Goal: Feedback & Contribution: Contribute content

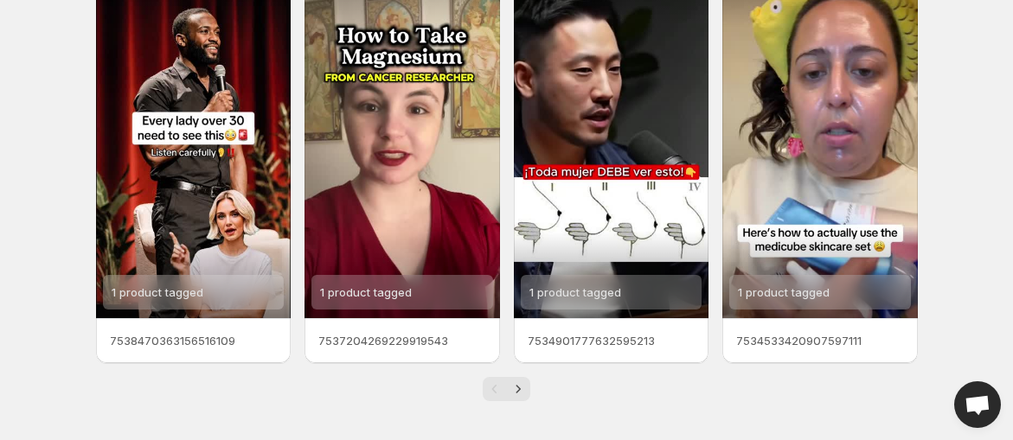
scroll to position [502, 0]
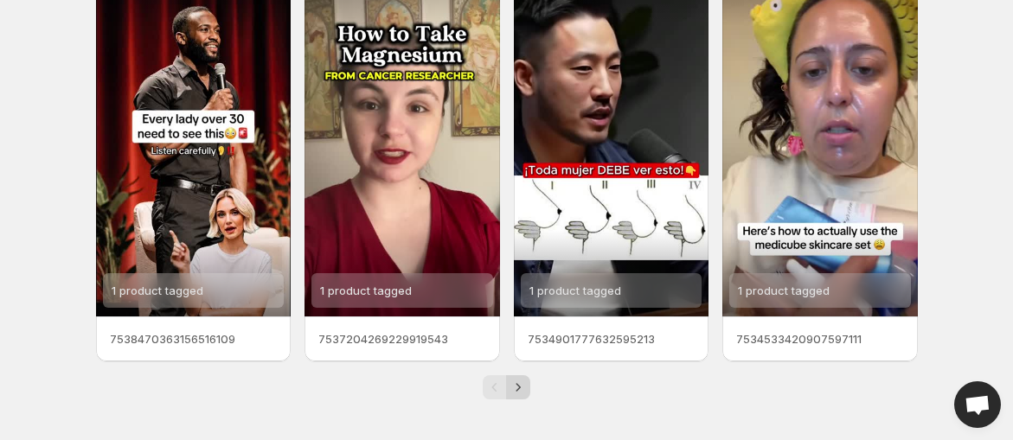
click at [520, 387] on icon "Next" at bounding box center [518, 387] width 4 height 8
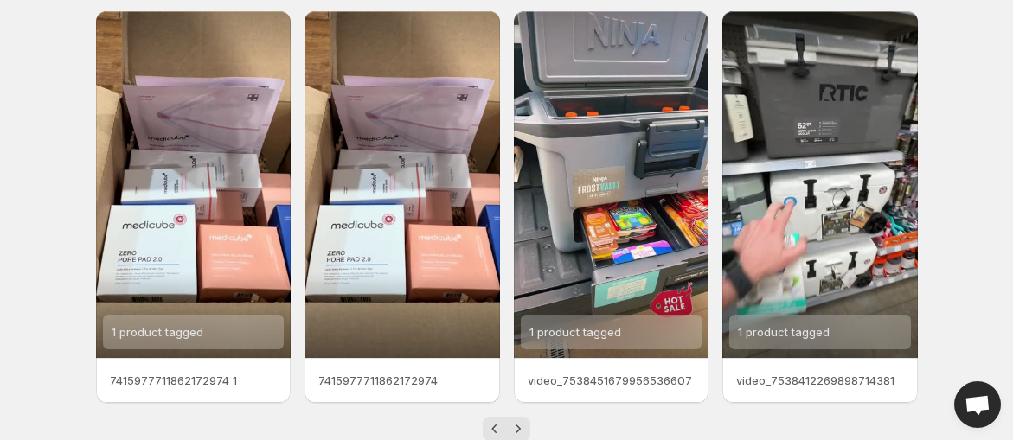
scroll to position [502, 0]
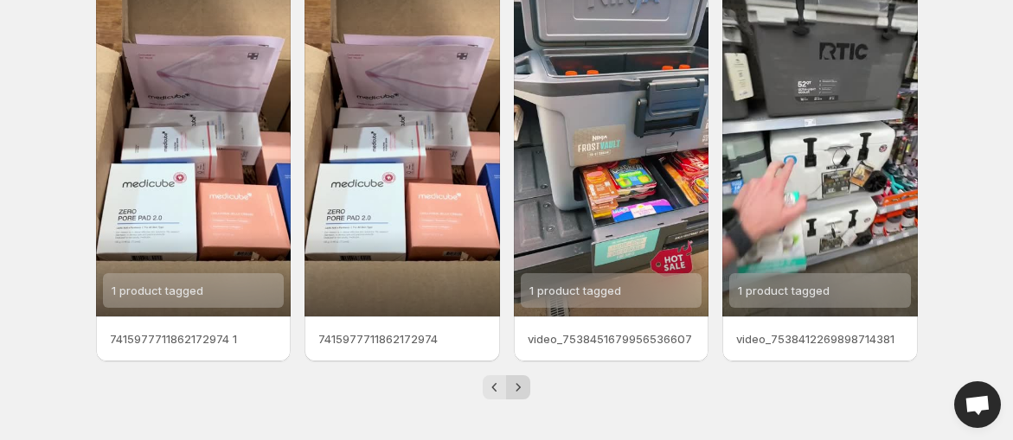
click at [526, 389] on icon "Next" at bounding box center [517, 387] width 17 height 17
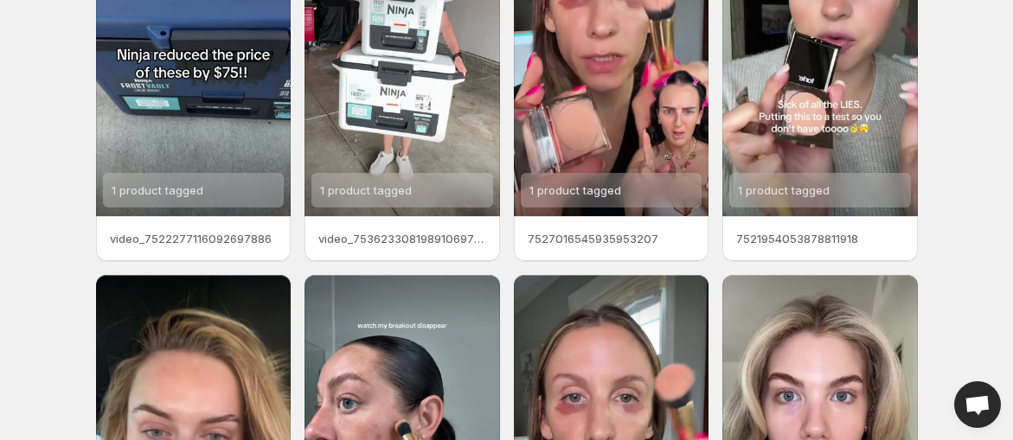
scroll to position [502, 0]
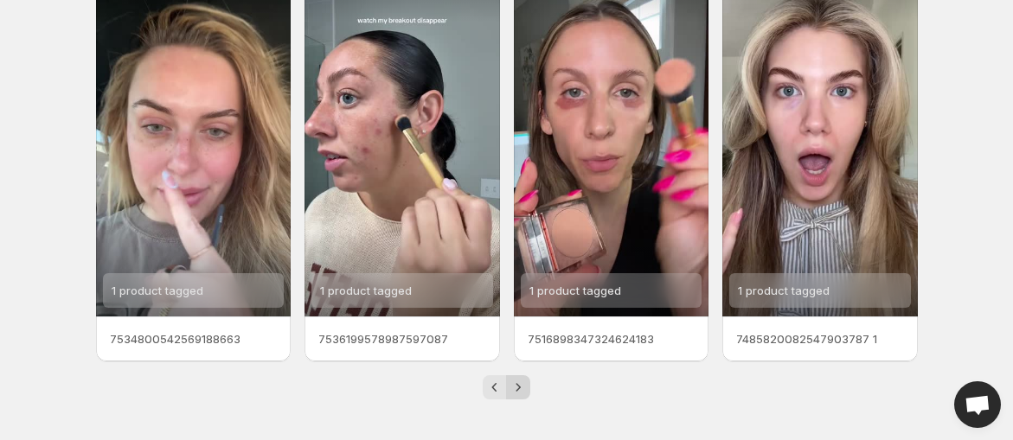
click at [517, 386] on icon "Next" at bounding box center [517, 387] width 17 height 17
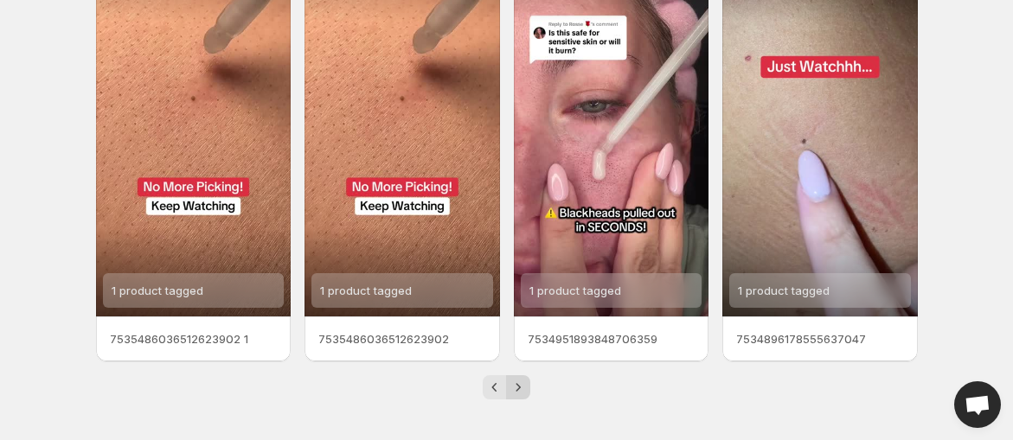
click at [523, 377] on button "Next" at bounding box center [518, 387] width 24 height 24
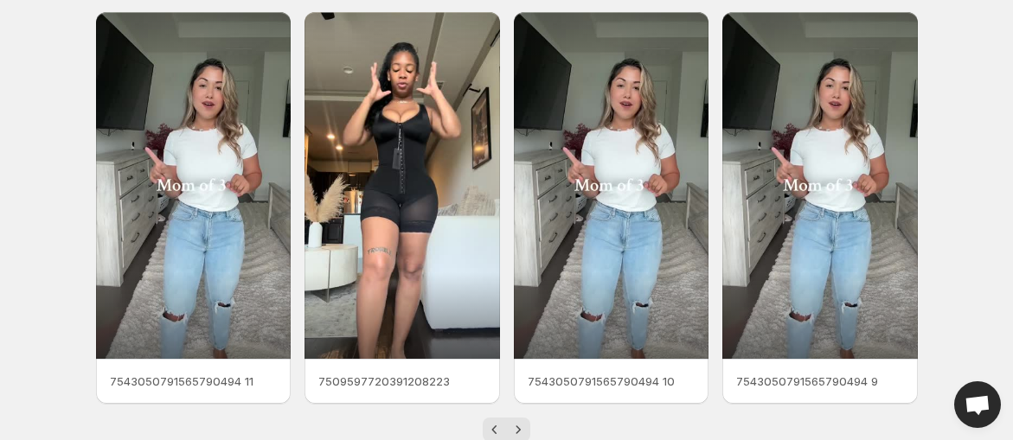
scroll to position [502, 0]
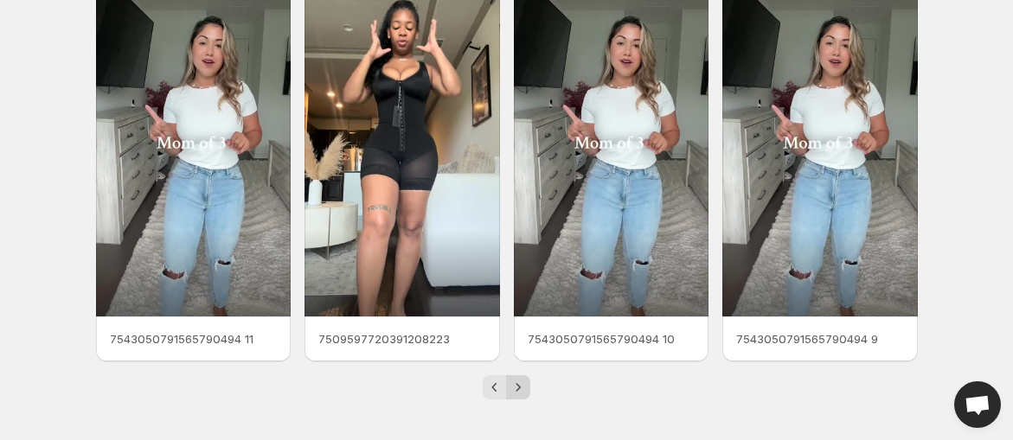
click at [517, 386] on icon "Next" at bounding box center [517, 387] width 17 height 17
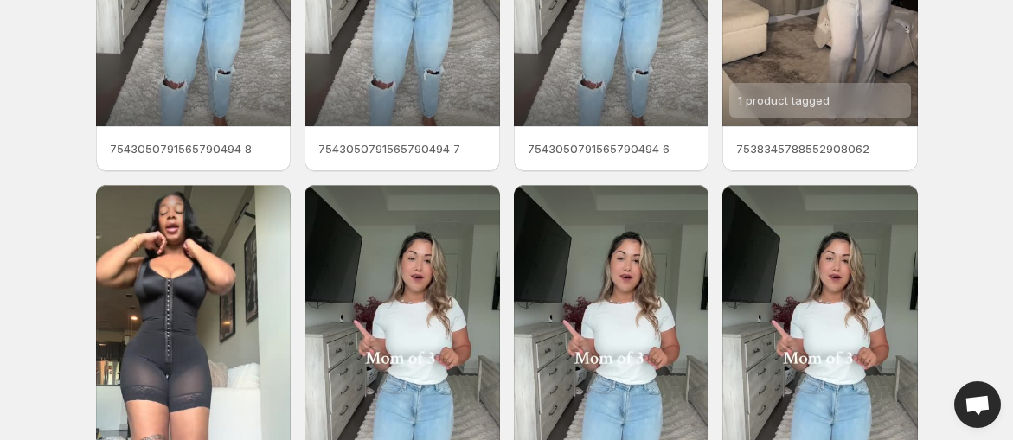
scroll to position [502, 0]
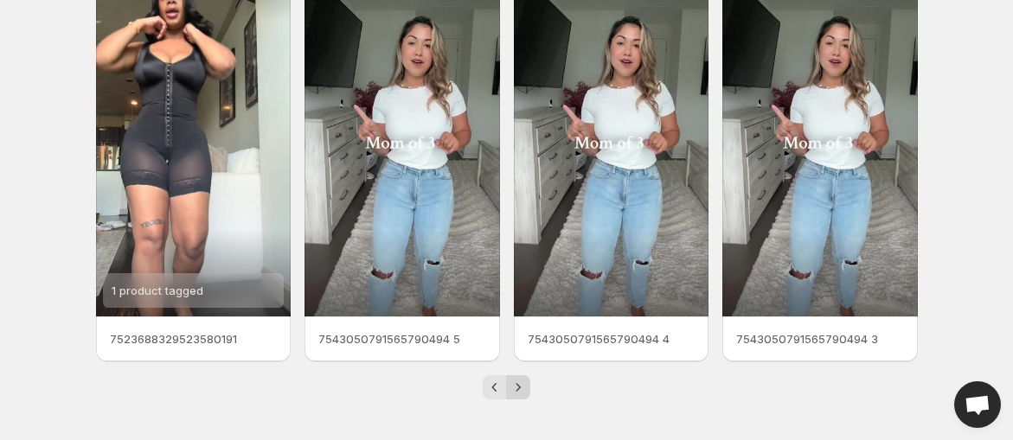
click at [523, 396] on button "Next" at bounding box center [518, 387] width 24 height 24
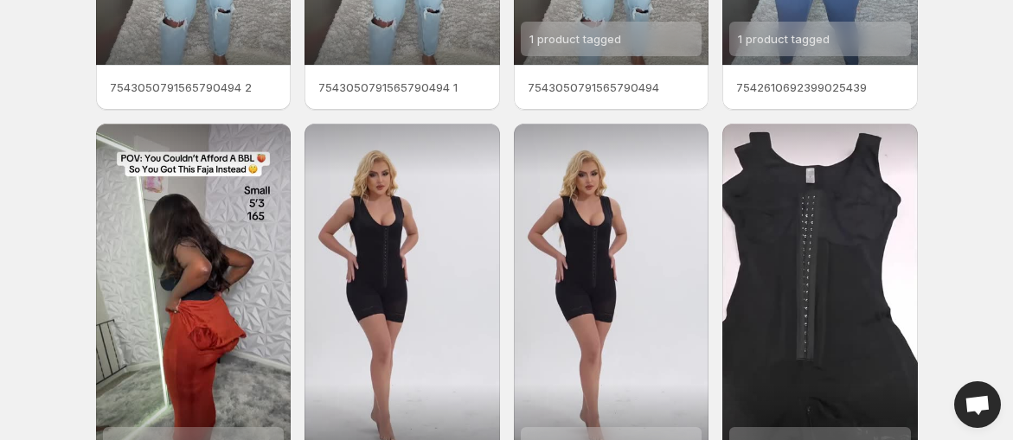
scroll to position [502, 0]
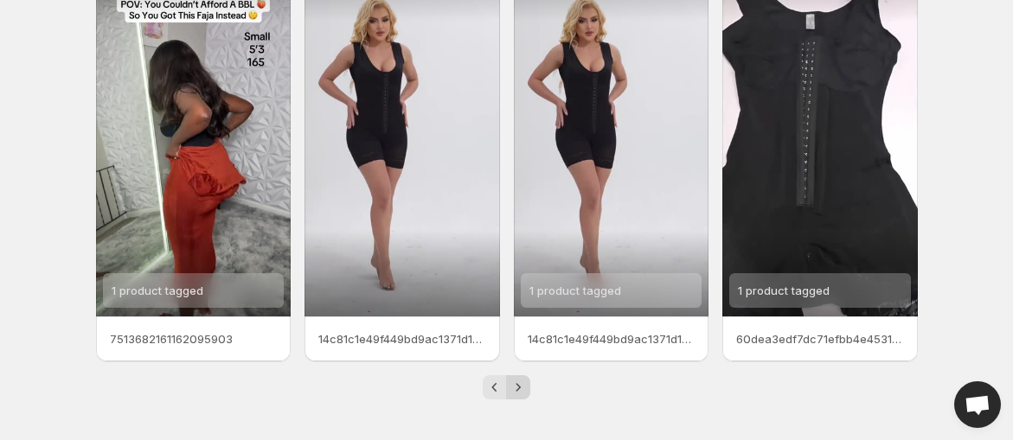
click at [520, 381] on icon "Next" at bounding box center [517, 387] width 17 height 17
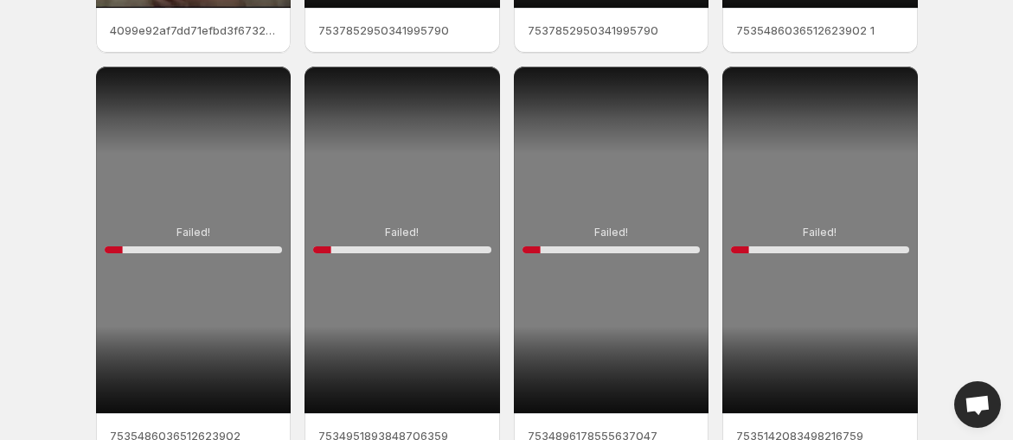
scroll to position [190, 0]
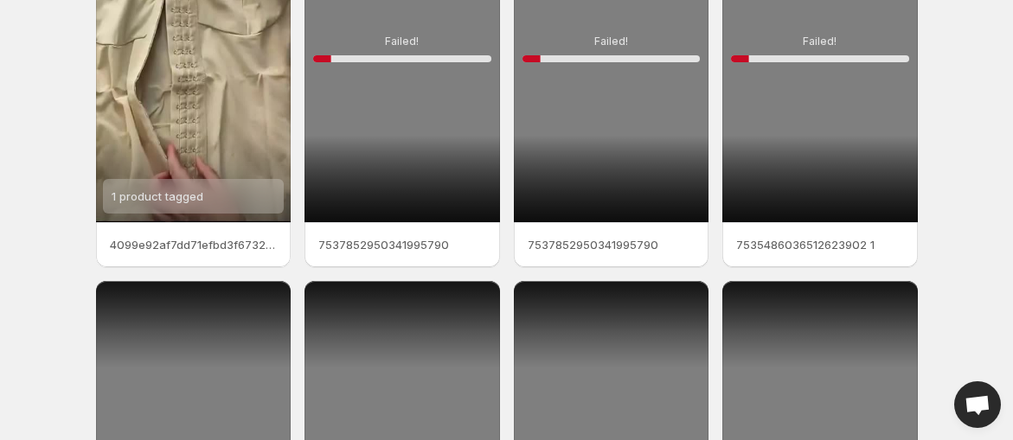
click at [404, 185] on div "Failed! 10 %" at bounding box center [401, 48] width 195 height 347
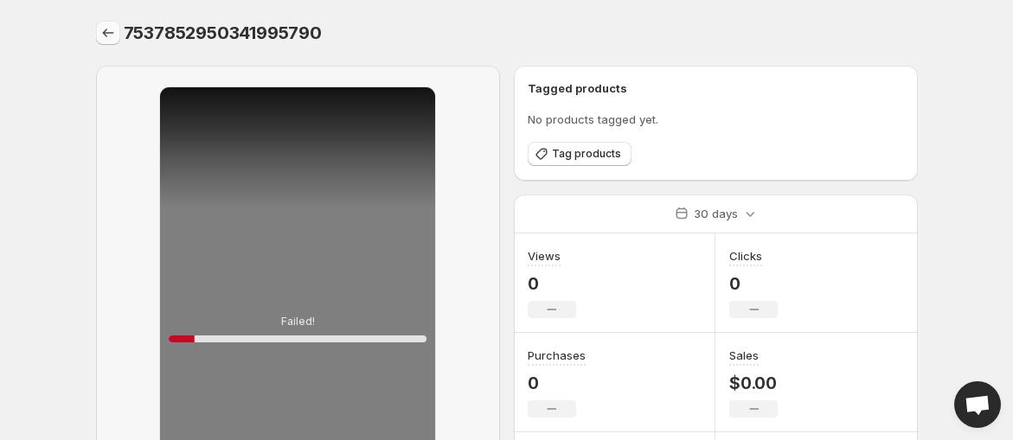
click at [108, 22] on button "Settings" at bounding box center [108, 33] width 24 height 24
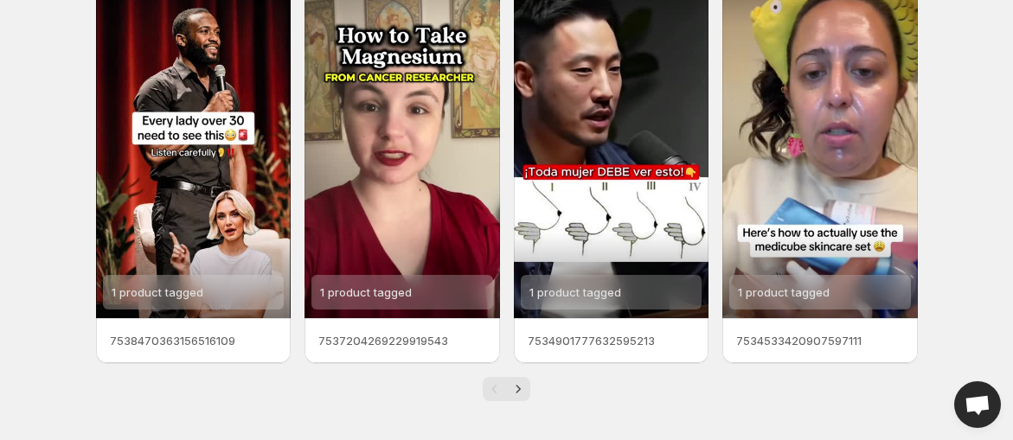
scroll to position [502, 0]
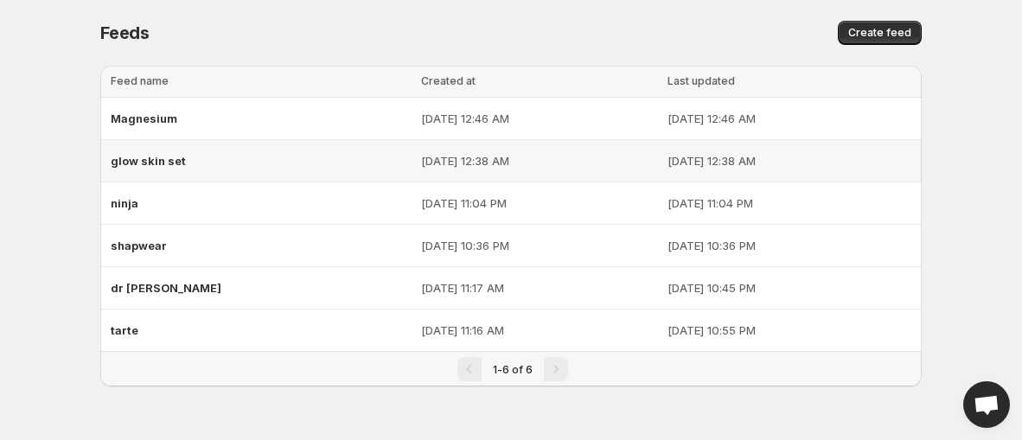
click at [198, 151] on div "glow skin set" at bounding box center [261, 160] width 300 height 31
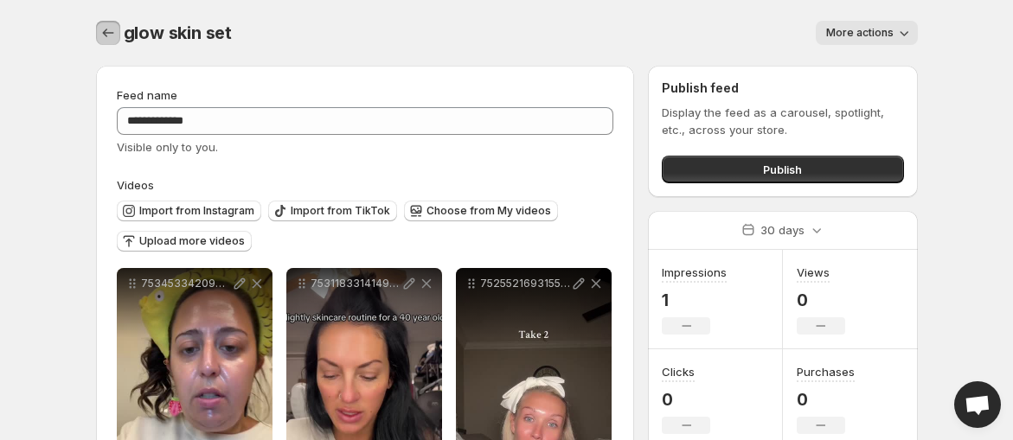
click at [107, 26] on icon "Settings" at bounding box center [107, 32] width 17 height 17
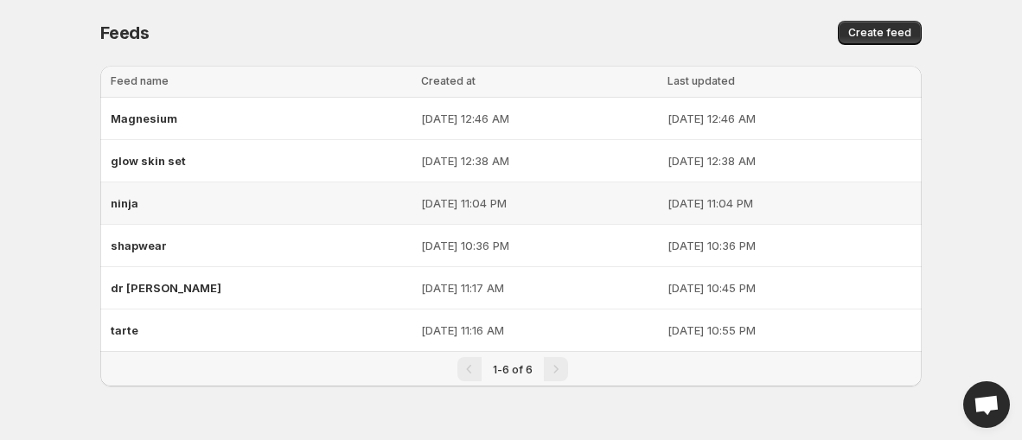
click at [249, 189] on div "ninja" at bounding box center [261, 203] width 300 height 31
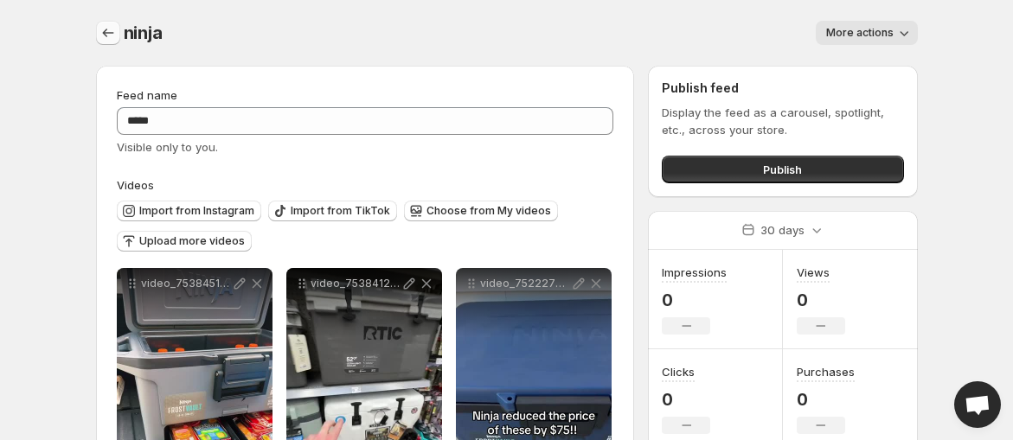
click at [106, 35] on icon "Settings" at bounding box center [107, 32] width 17 height 17
click at [106, 33] on icon "Settings" at bounding box center [107, 32] width 17 height 17
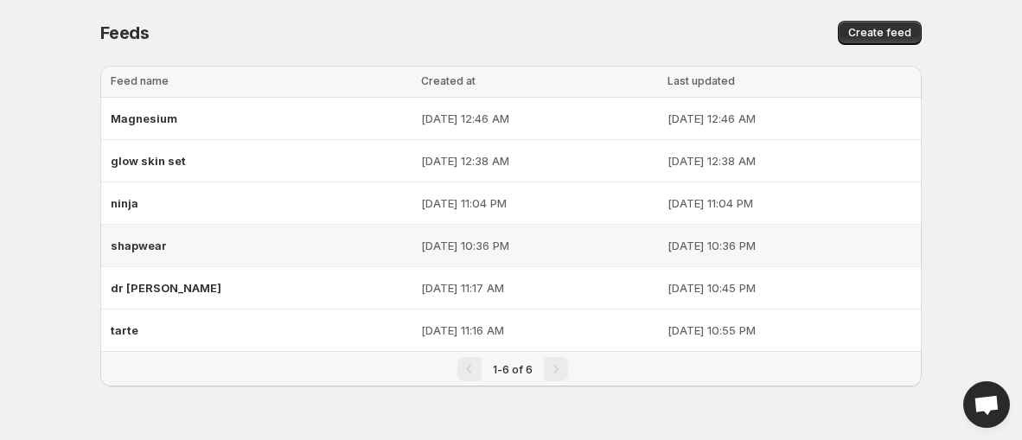
click at [295, 254] on td "shapwear" at bounding box center [258, 246] width 316 height 42
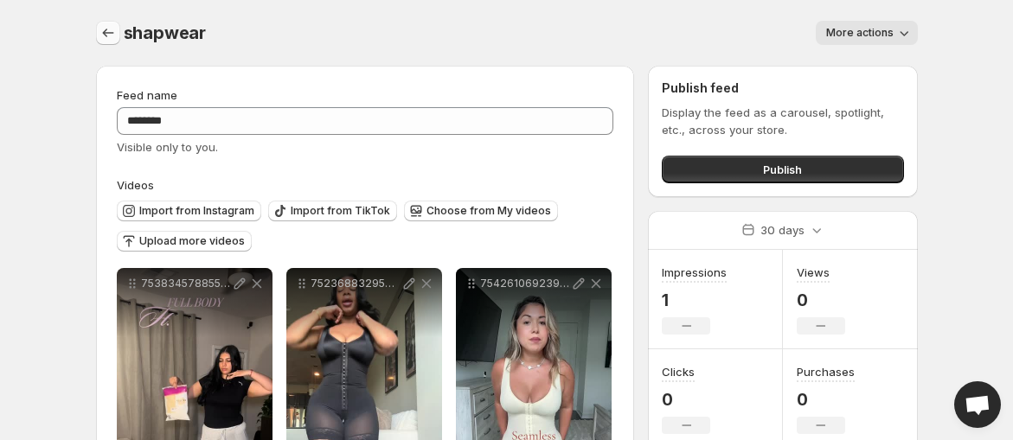
click at [101, 21] on button "Settings" at bounding box center [108, 33] width 24 height 24
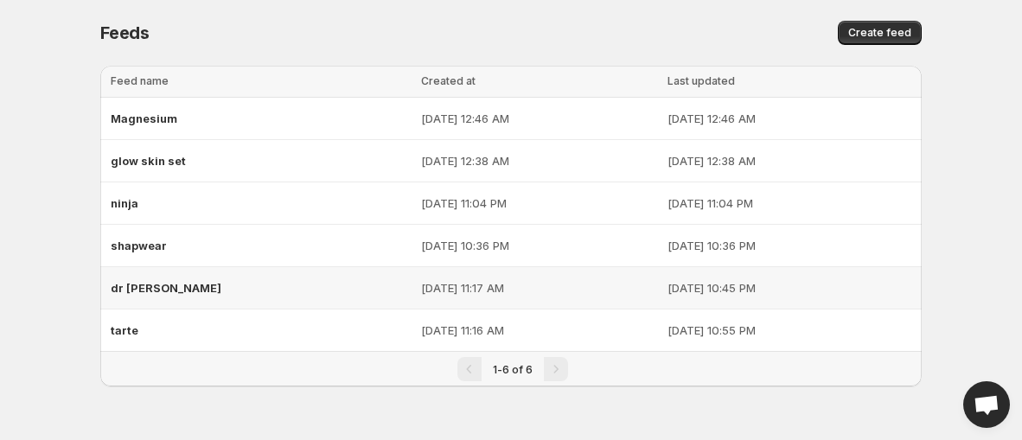
click at [257, 294] on div "dr [PERSON_NAME]" at bounding box center [261, 287] width 300 height 31
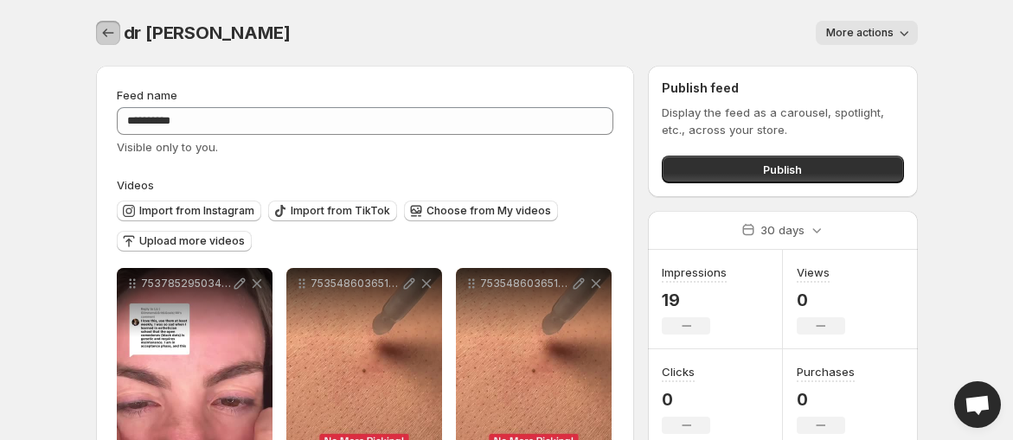
click at [108, 31] on icon "Settings" at bounding box center [107, 32] width 17 height 17
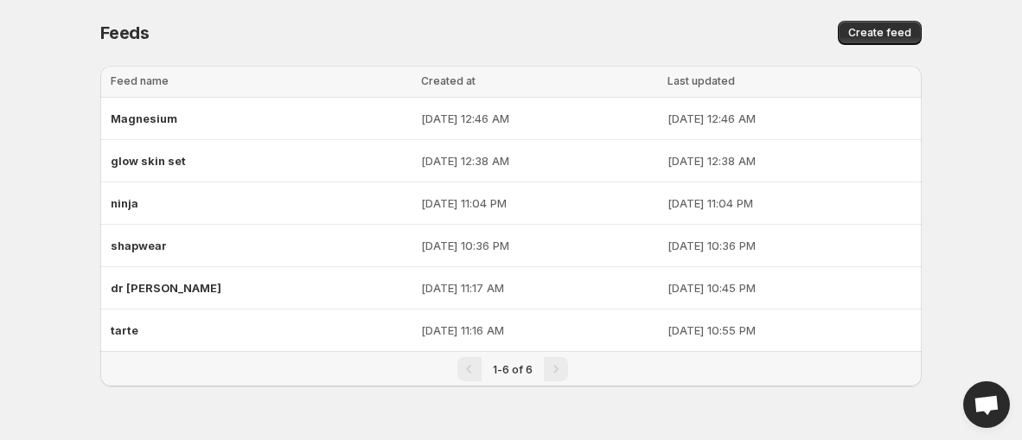
click at [234, 352] on div "1-6 of 6" at bounding box center [511, 369] width 822 height 35
click at [243, 342] on div "tarte" at bounding box center [261, 330] width 300 height 31
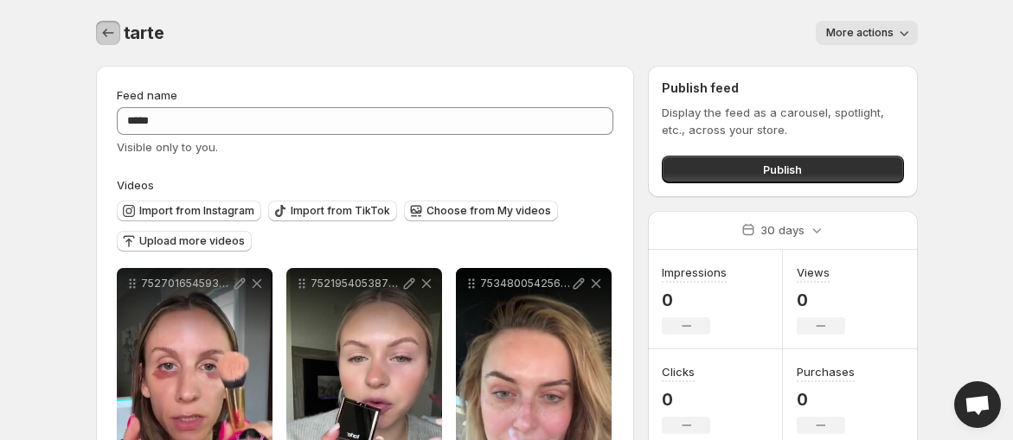
click at [99, 40] on icon "Settings" at bounding box center [107, 32] width 17 height 17
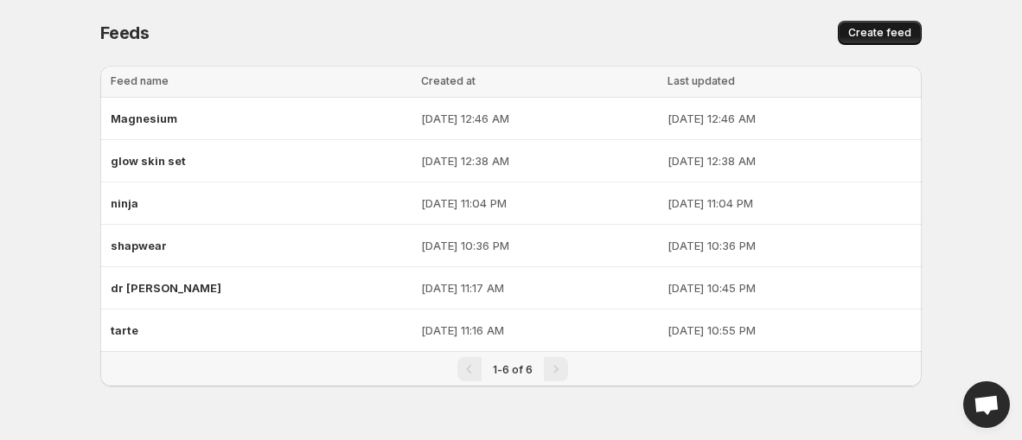
click at [853, 23] on button "Create feed" at bounding box center [880, 33] width 84 height 24
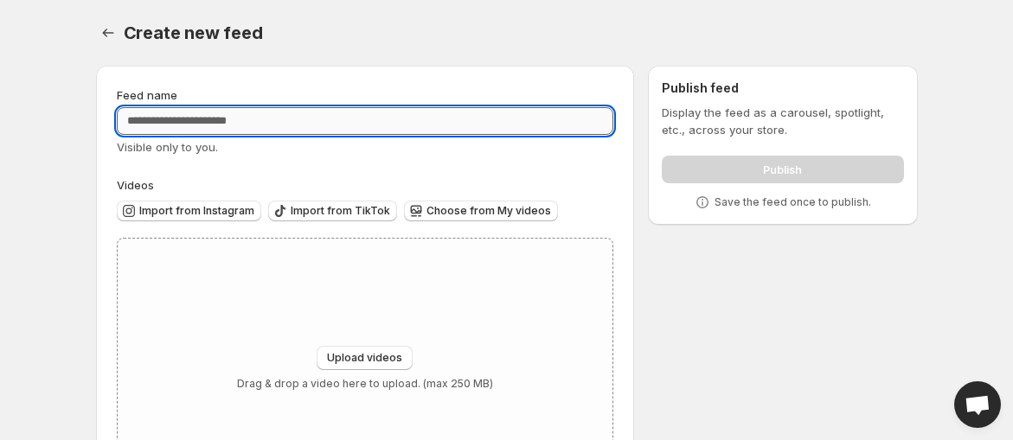
click at [349, 117] on input "Feed name" at bounding box center [365, 121] width 497 height 28
type input "**********"
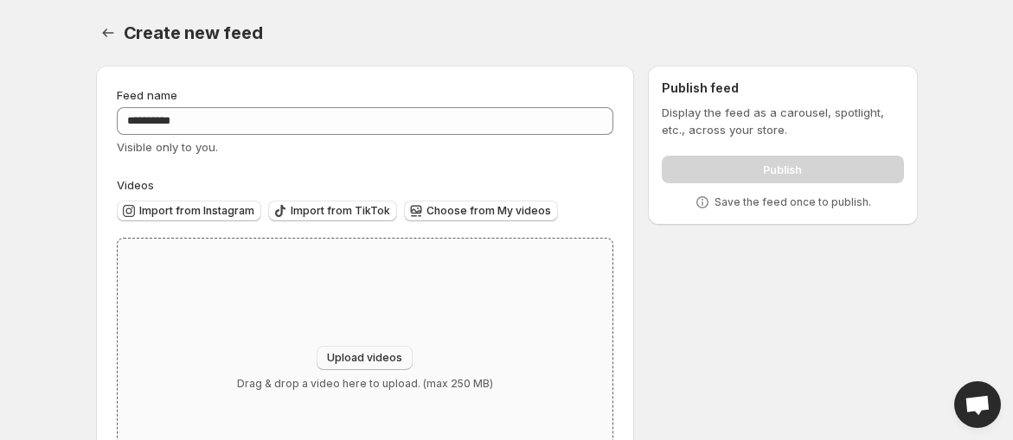
click at [366, 358] on span "Upload videos" at bounding box center [364, 358] width 75 height 14
type input "**********"
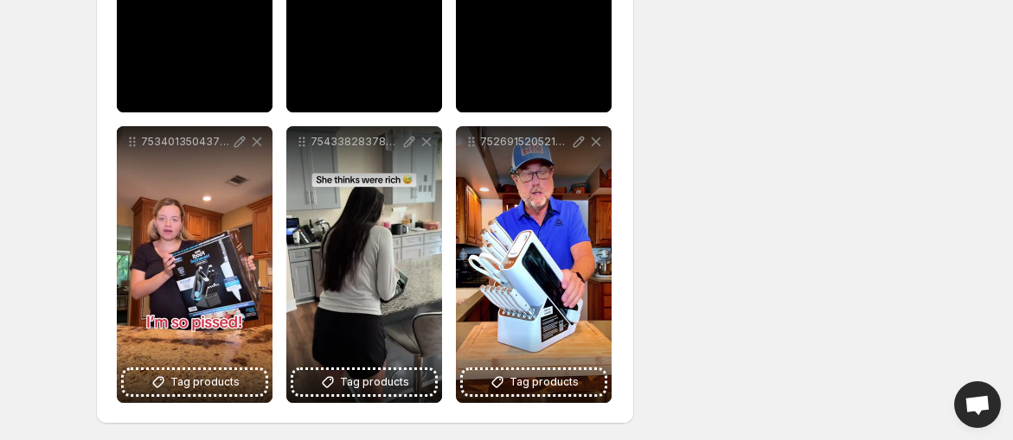
scroll to position [432, 0]
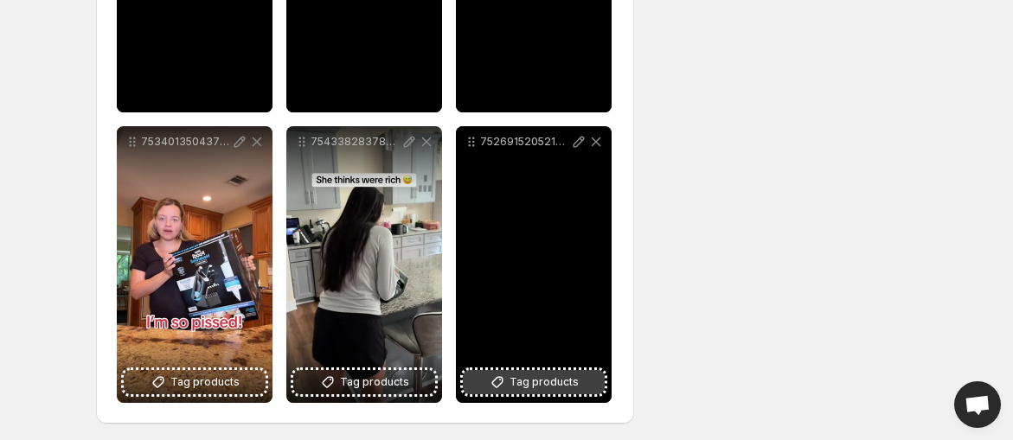
click at [571, 374] on span "Tag products" at bounding box center [543, 382] width 69 height 17
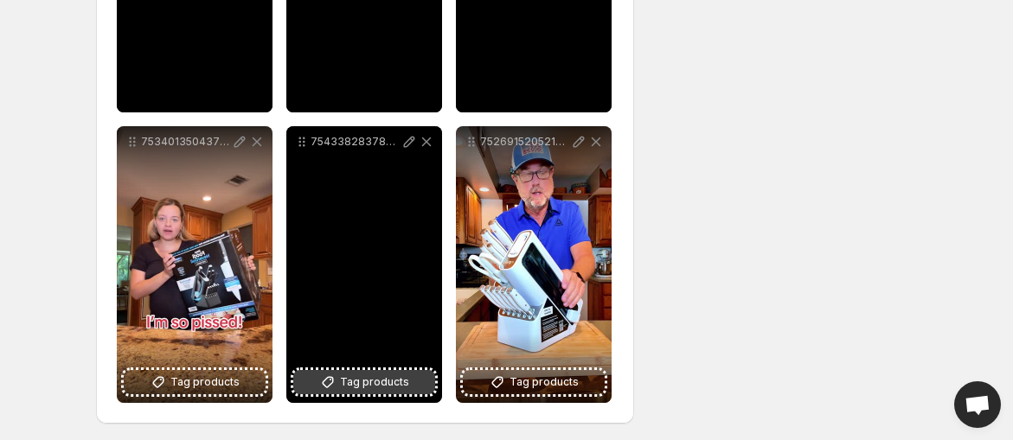
click at [400, 378] on span "Tag products" at bounding box center [374, 382] width 69 height 17
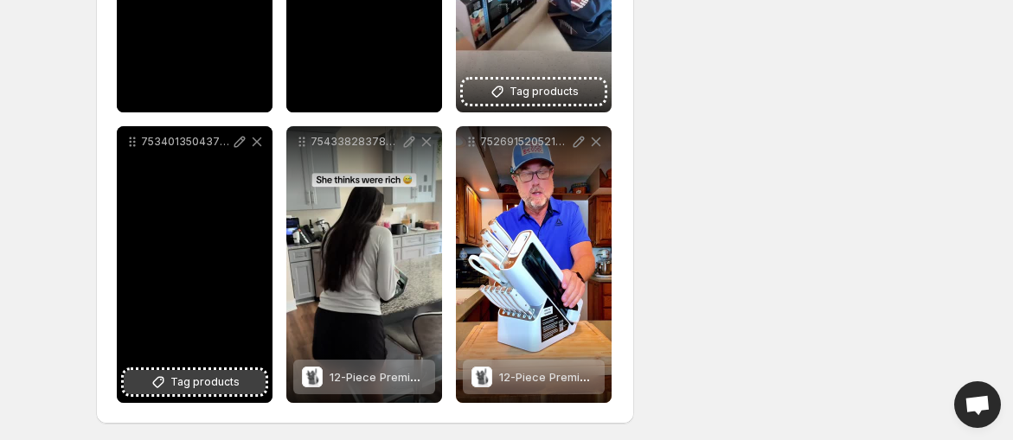
click at [192, 376] on span "Tag products" at bounding box center [204, 382] width 69 height 17
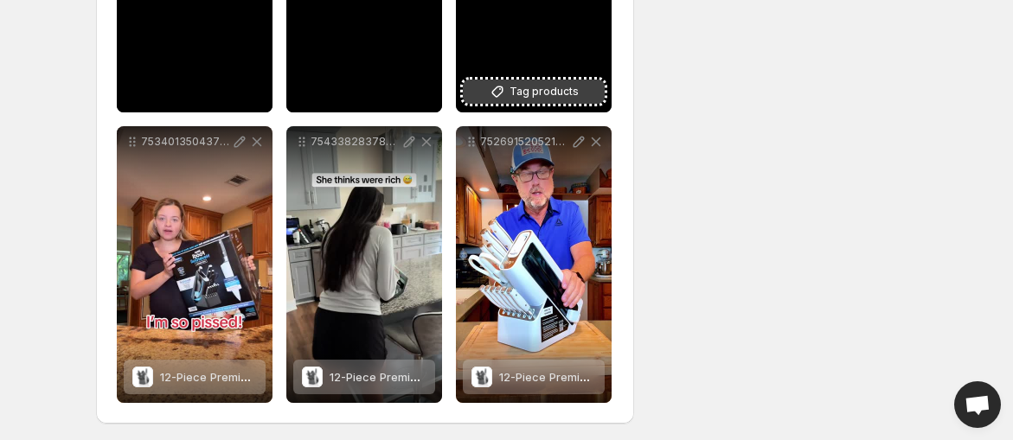
click at [524, 99] on span "Tag products" at bounding box center [543, 91] width 69 height 17
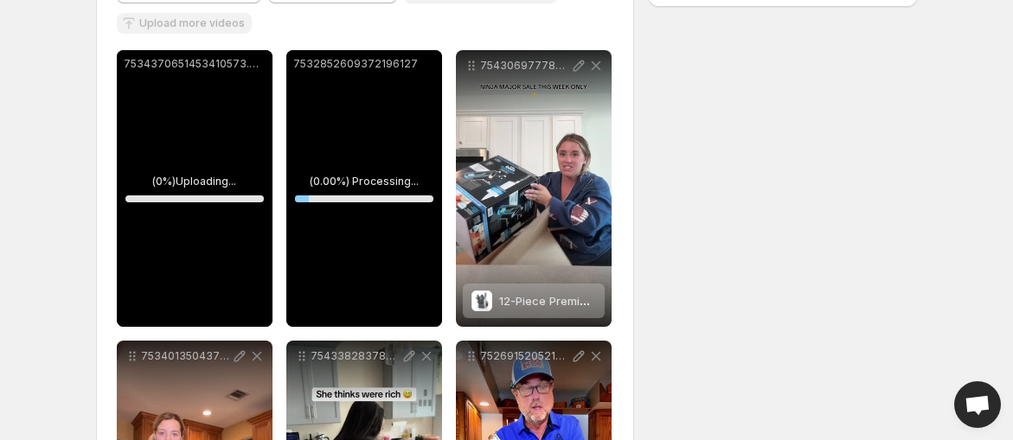
scroll to position [264, 0]
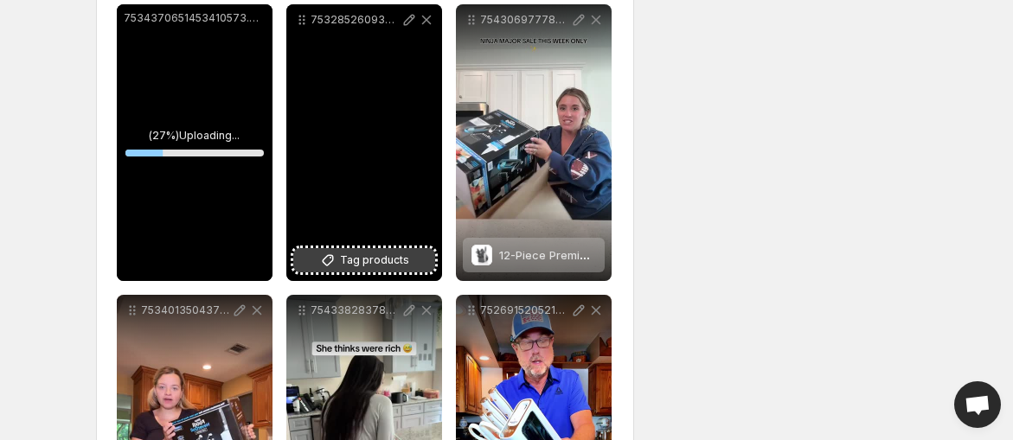
click at [346, 253] on span "Tag products" at bounding box center [374, 260] width 69 height 17
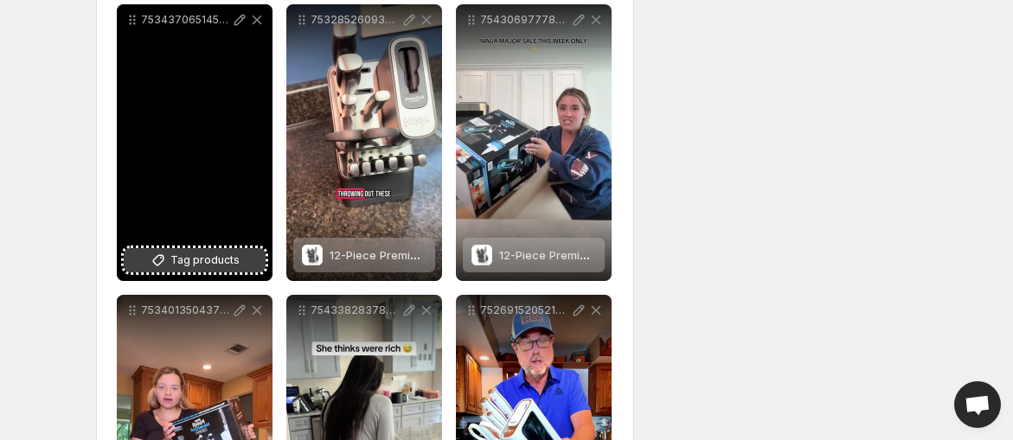
click at [212, 267] on span "Tag products" at bounding box center [204, 260] width 69 height 17
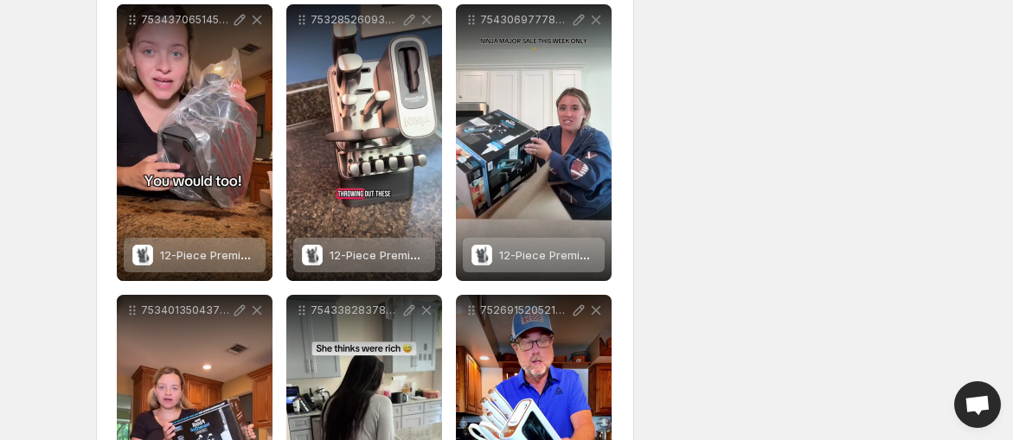
scroll to position [0, 0]
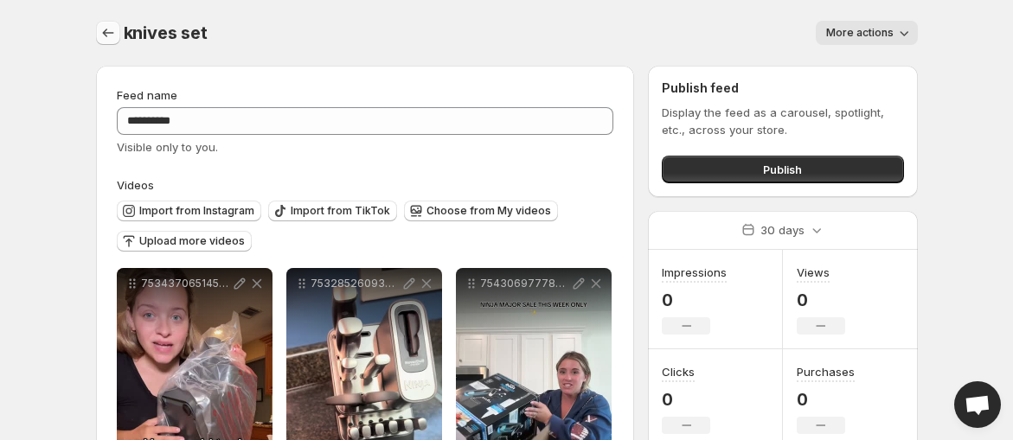
click at [105, 27] on icon "Settings" at bounding box center [107, 32] width 17 height 17
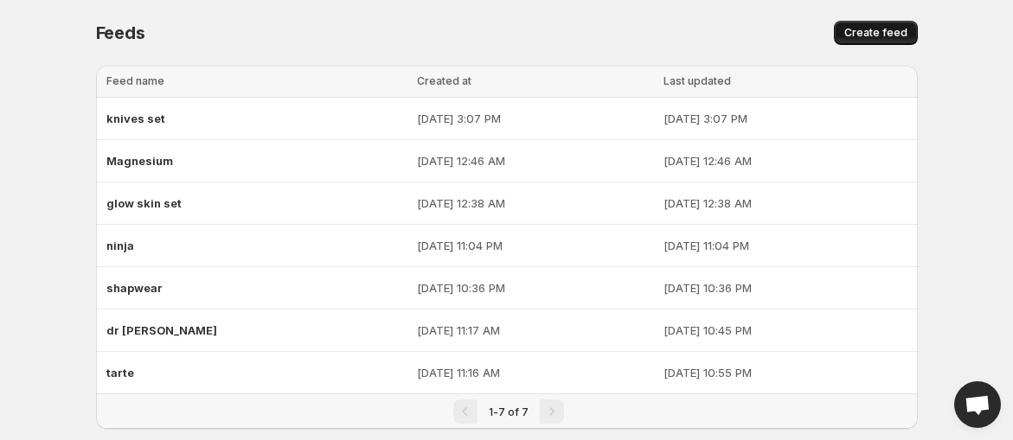
click at [855, 28] on span "Create feed" at bounding box center [875, 33] width 63 height 14
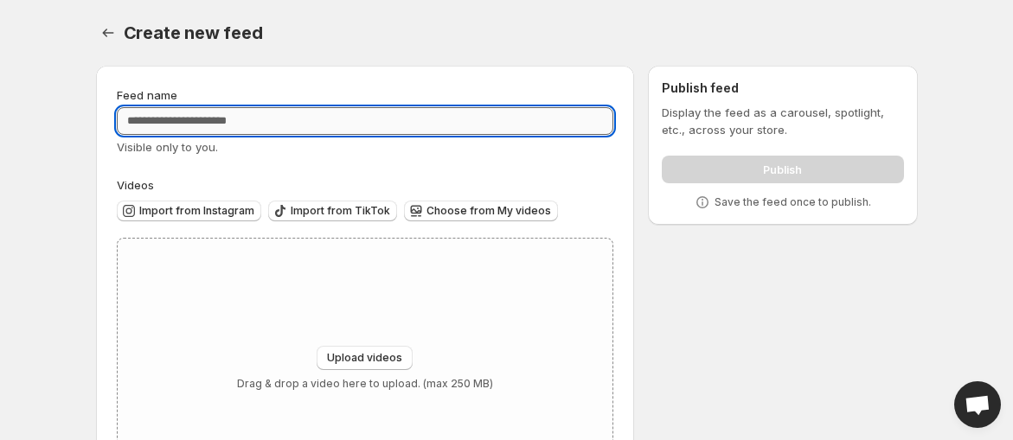
click at [399, 126] on input "Feed name" at bounding box center [365, 121] width 497 height 28
type input "*******"
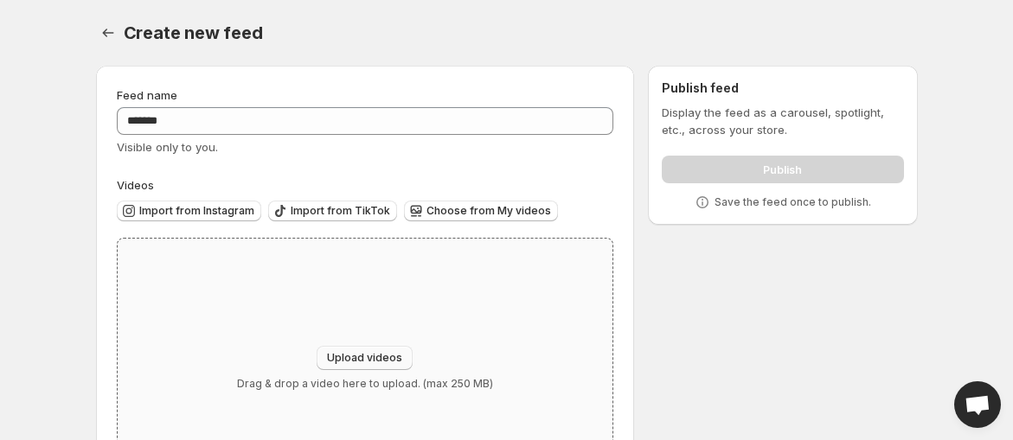
click at [365, 364] on span "Upload videos" at bounding box center [364, 358] width 75 height 14
click at [387, 332] on div "Upload videos Drag & drop a video here to upload. (max 250 MB)" at bounding box center [366, 368] width 496 height 259
type input "**********"
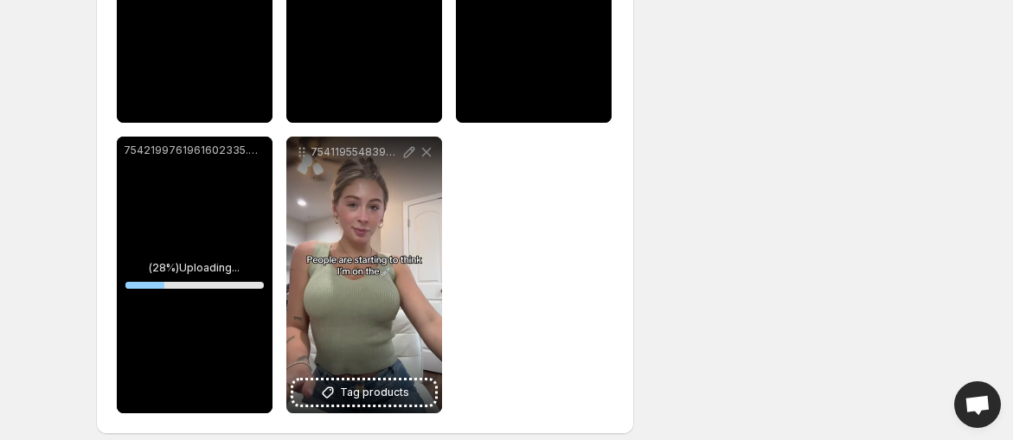
scroll to position [437, 0]
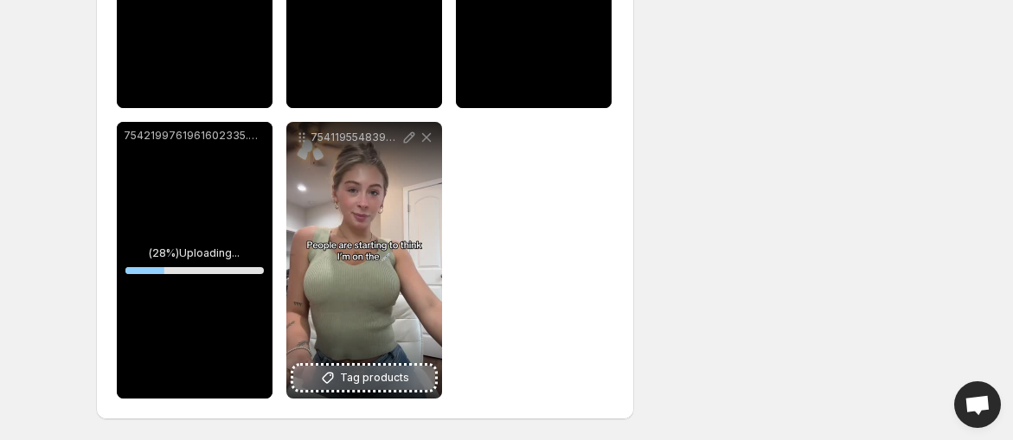
click at [381, 377] on span "Tag products" at bounding box center [374, 377] width 69 height 17
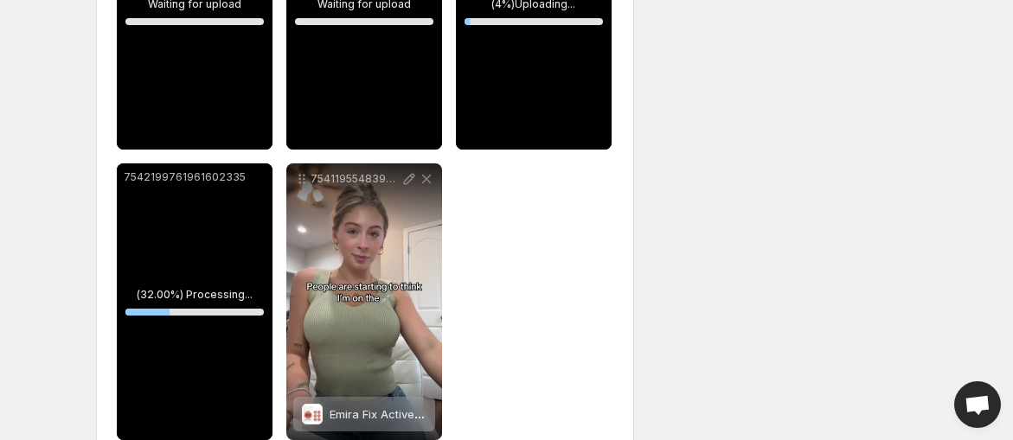
scroll to position [398, 0]
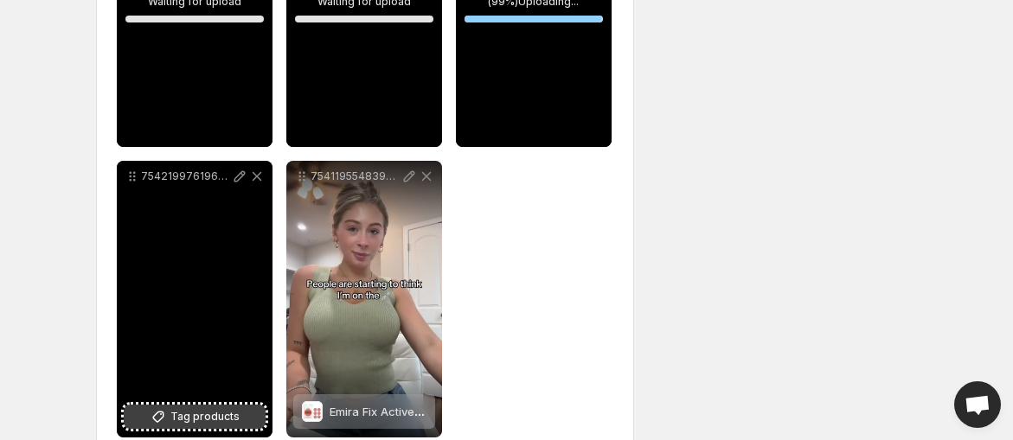
click at [208, 418] on span "Tag products" at bounding box center [204, 416] width 69 height 17
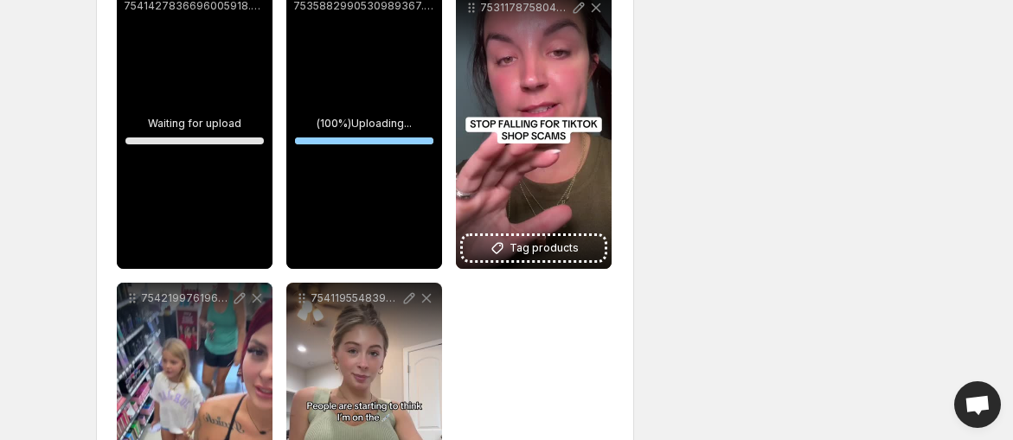
scroll to position [274, 0]
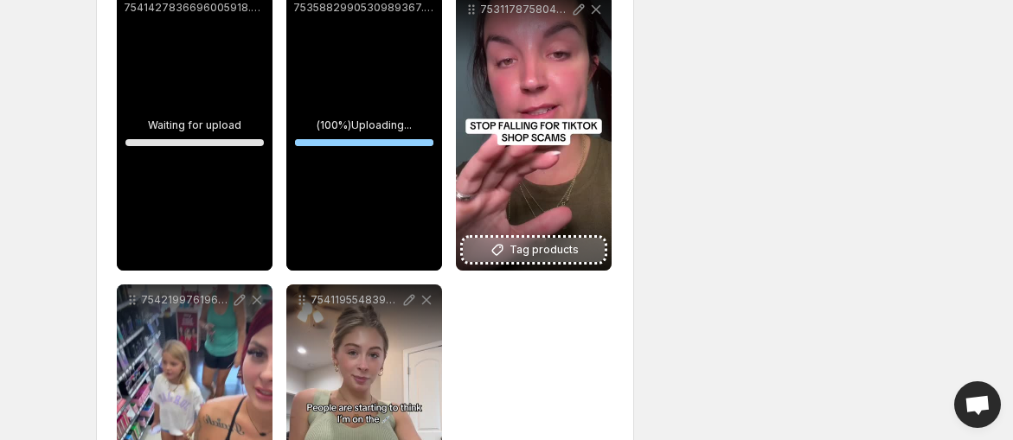
click at [564, 249] on span "Tag products" at bounding box center [543, 249] width 69 height 17
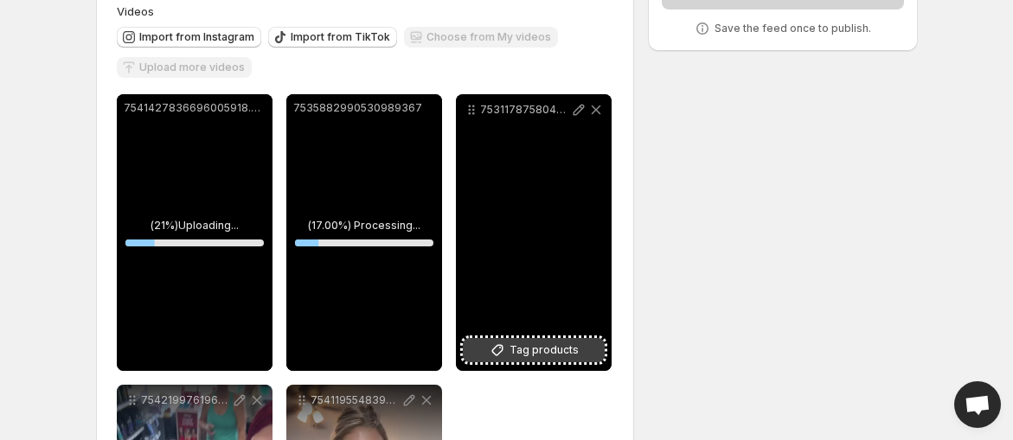
scroll to position [124, 0]
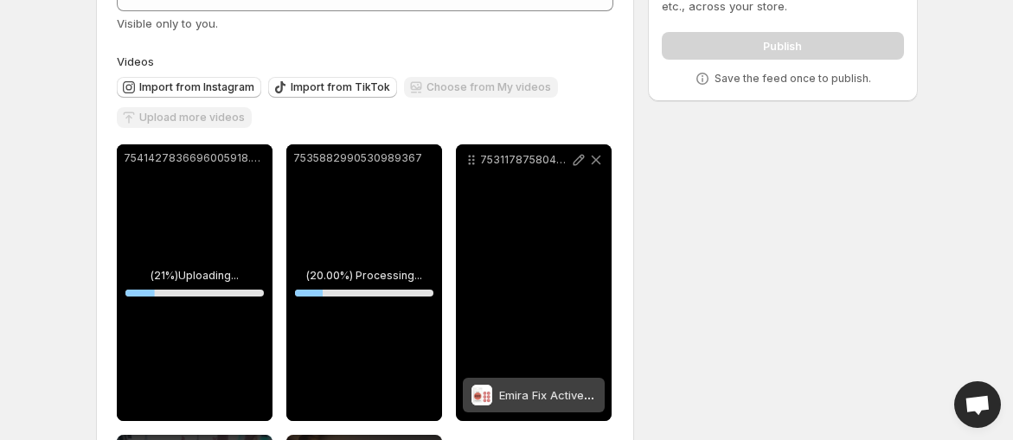
click at [734, 227] on div "**********" at bounding box center [499, 340] width 835 height 825
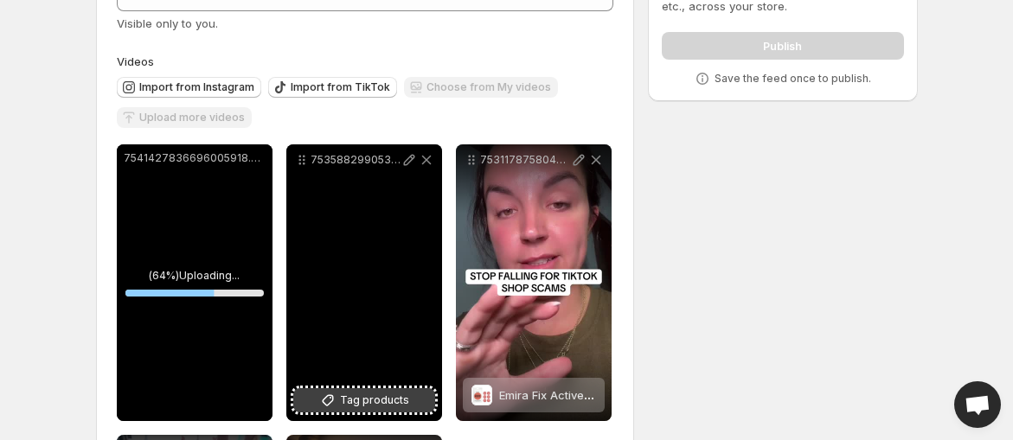
click at [357, 398] on span "Tag products" at bounding box center [374, 400] width 69 height 17
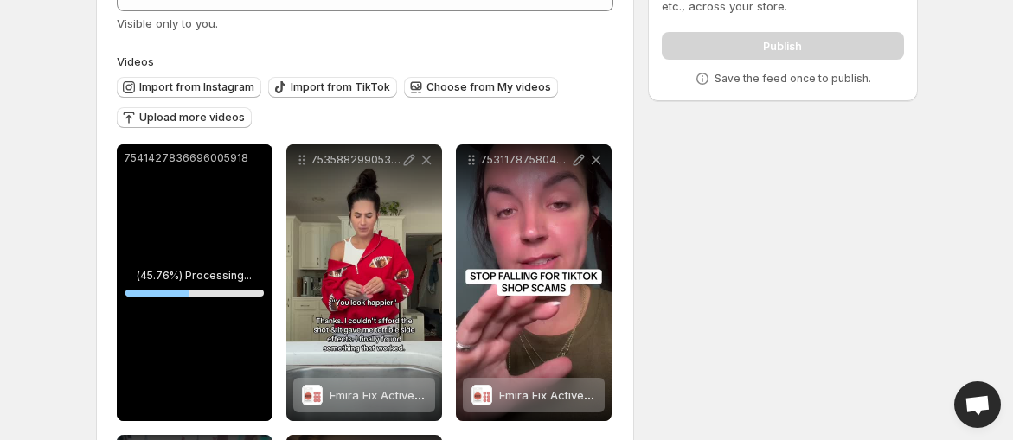
click at [664, 306] on div "**********" at bounding box center [499, 340] width 835 height 825
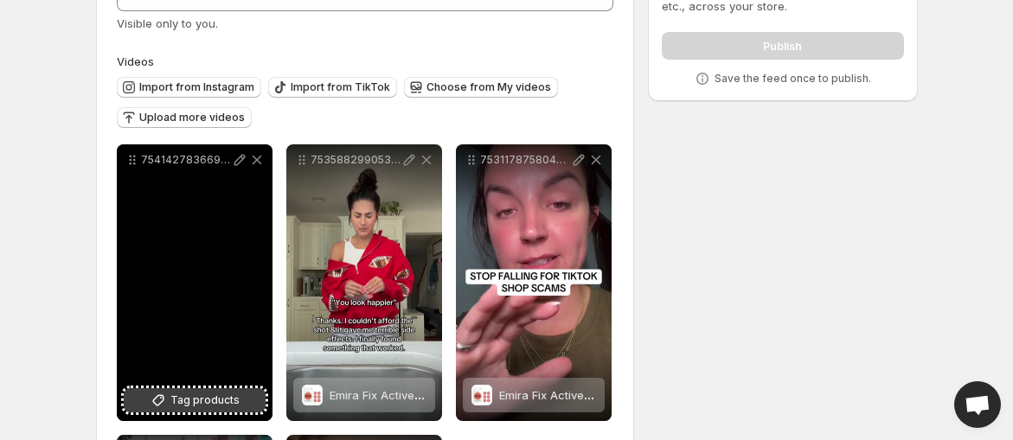
click at [181, 402] on span "Tag products" at bounding box center [204, 400] width 69 height 17
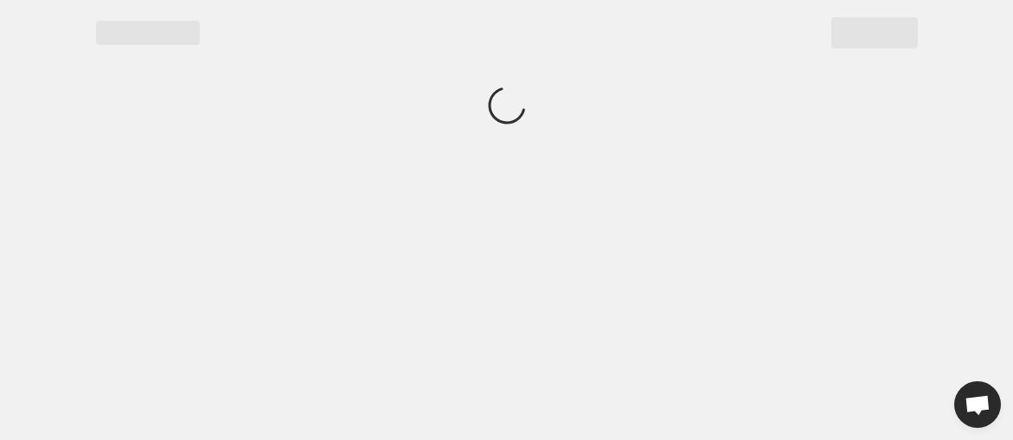
scroll to position [0, 0]
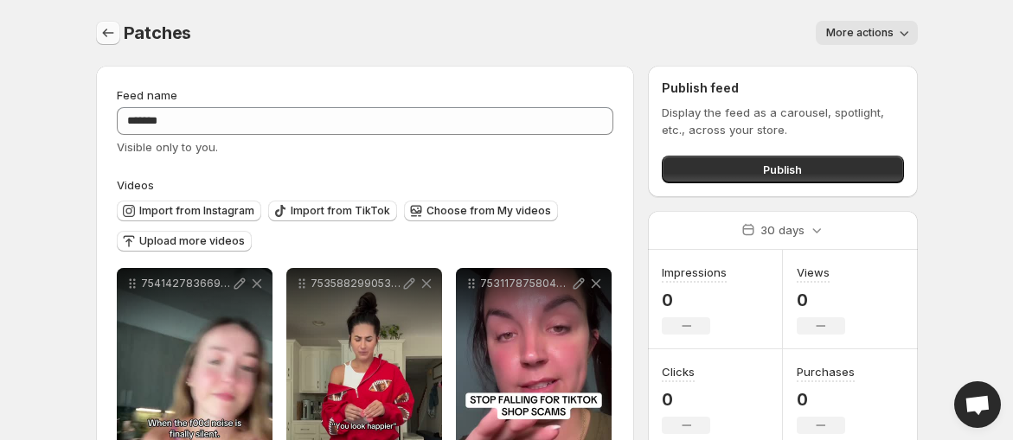
click at [105, 41] on icon "Settings" at bounding box center [107, 32] width 17 height 17
